Goal: Information Seeking & Learning: Check status

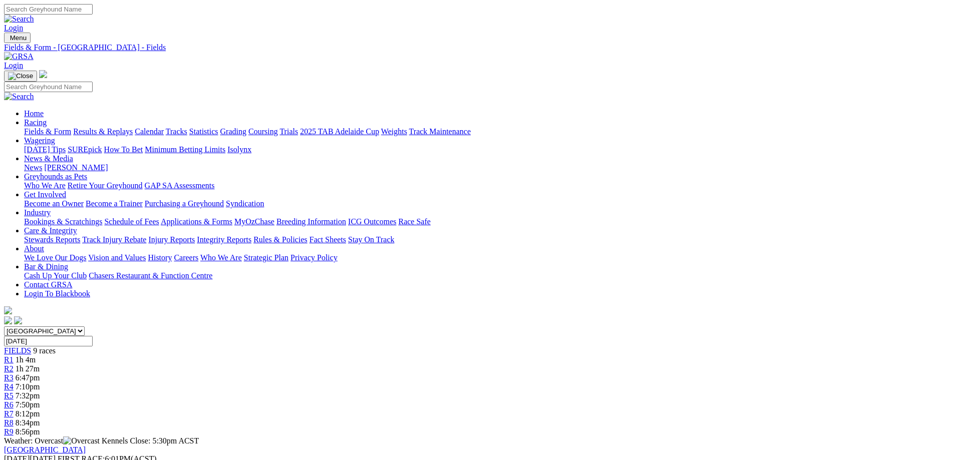
click at [47, 118] on link "Racing" at bounding box center [35, 122] width 23 height 9
click at [71, 127] on link "Fields & Form" at bounding box center [47, 131] width 47 height 9
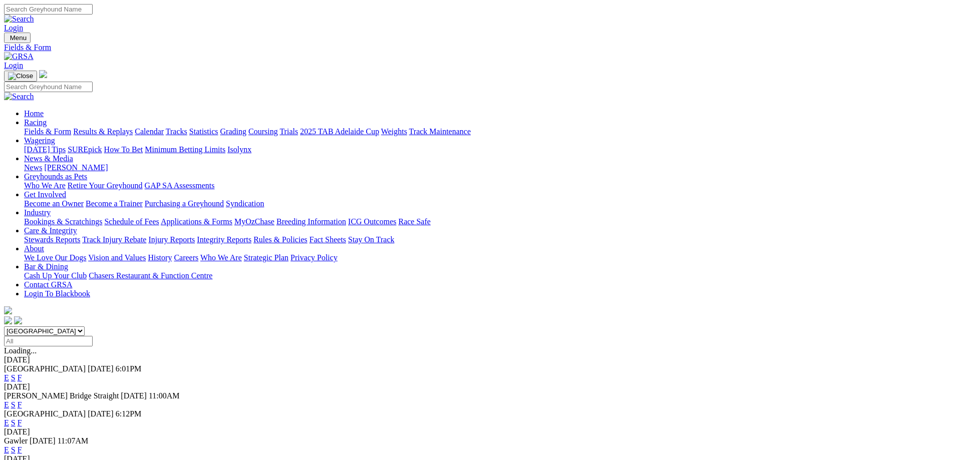
scroll to position [50, 0]
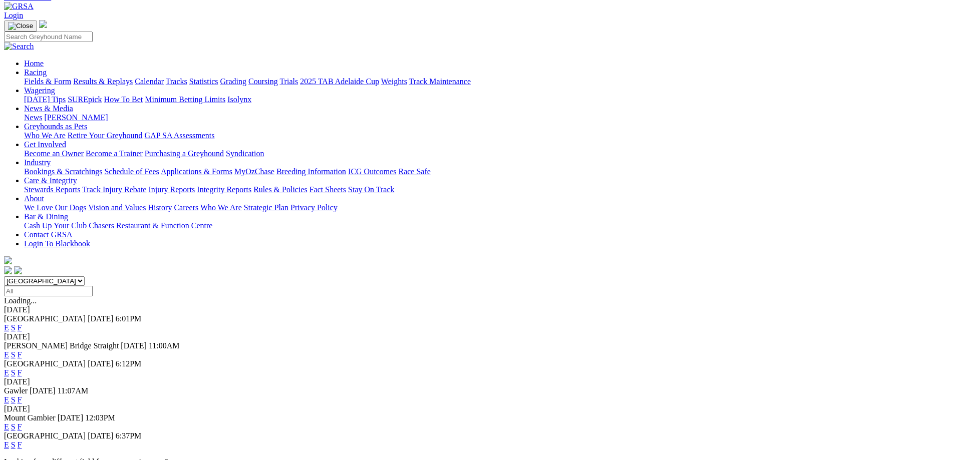
click at [22, 369] on link "F" at bounding box center [20, 373] width 5 height 9
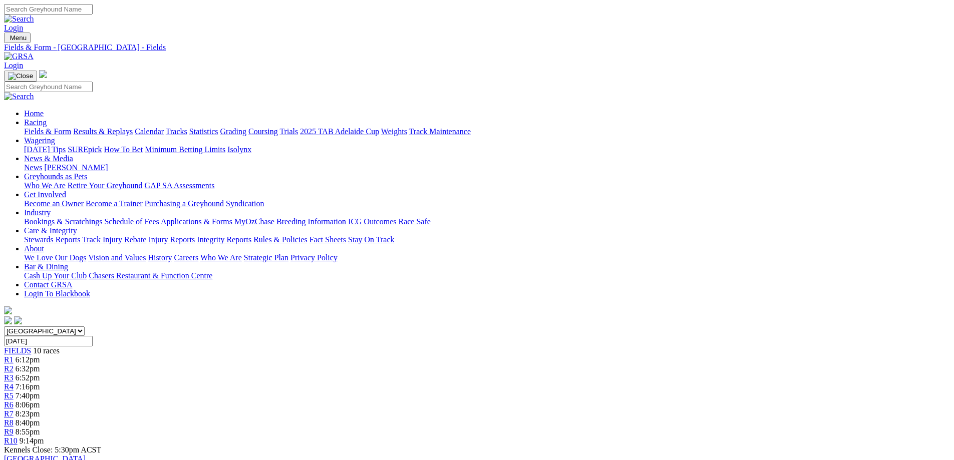
drag, startPoint x: 331, startPoint y: 260, endPoint x: 382, endPoint y: 246, distance: 53.1
drag, startPoint x: 332, startPoint y: 263, endPoint x: 361, endPoint y: 263, distance: 29.1
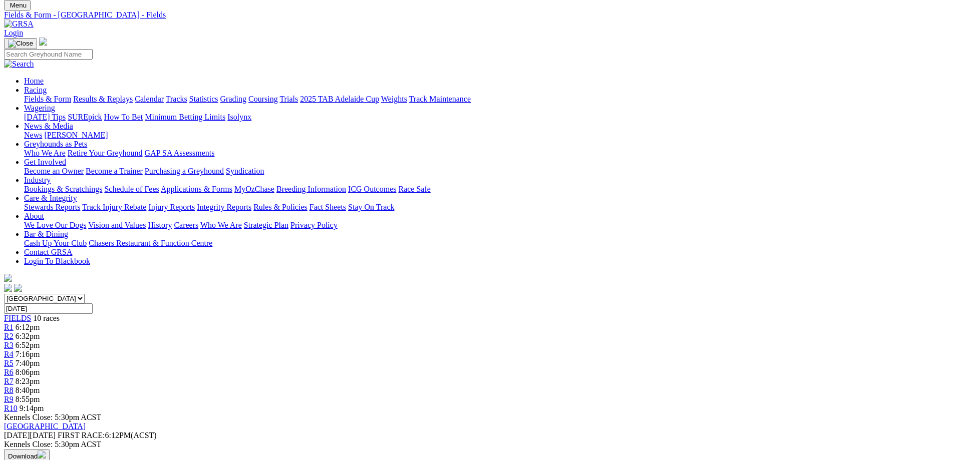
scroll to position [50, 0]
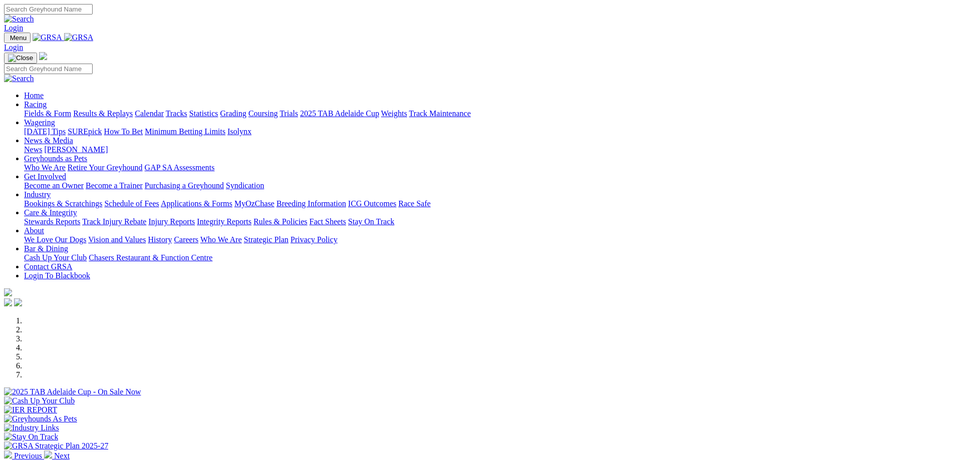
click at [133, 109] on link "Results & Replays" at bounding box center [103, 113] width 60 height 9
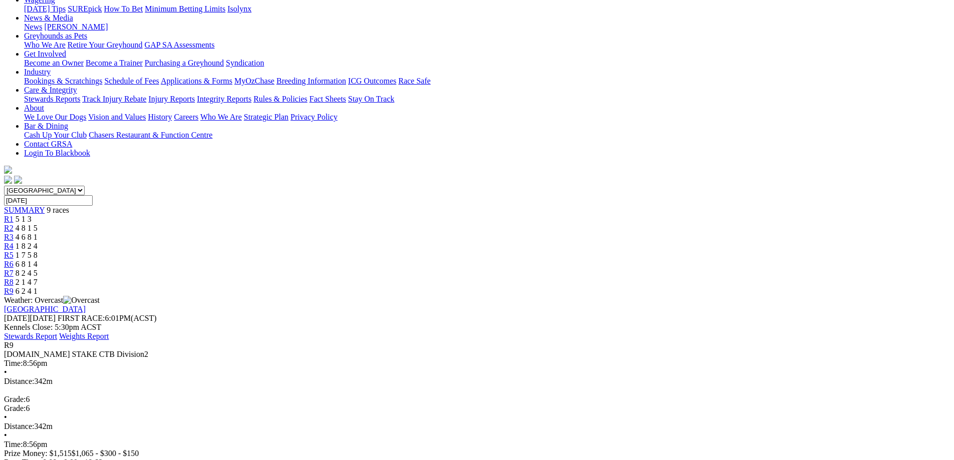
scroll to position [152, 0]
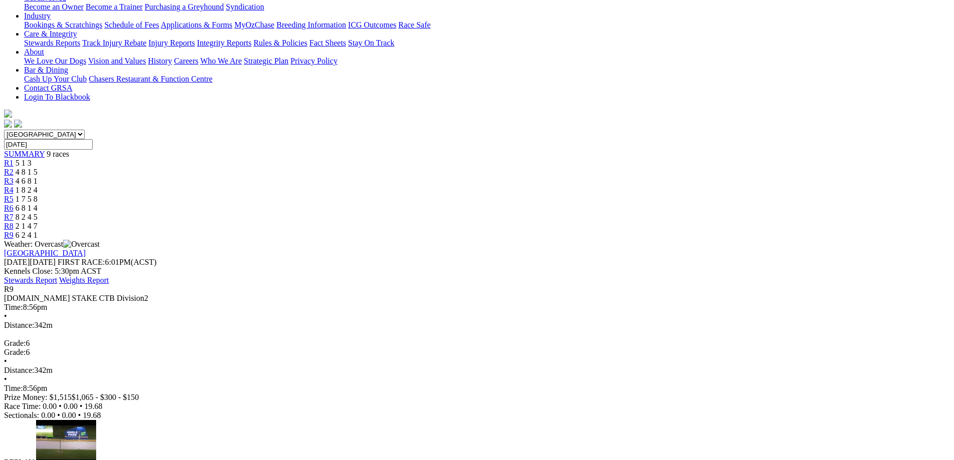
scroll to position [111, 0]
